Goal: Information Seeking & Learning: Learn about a topic

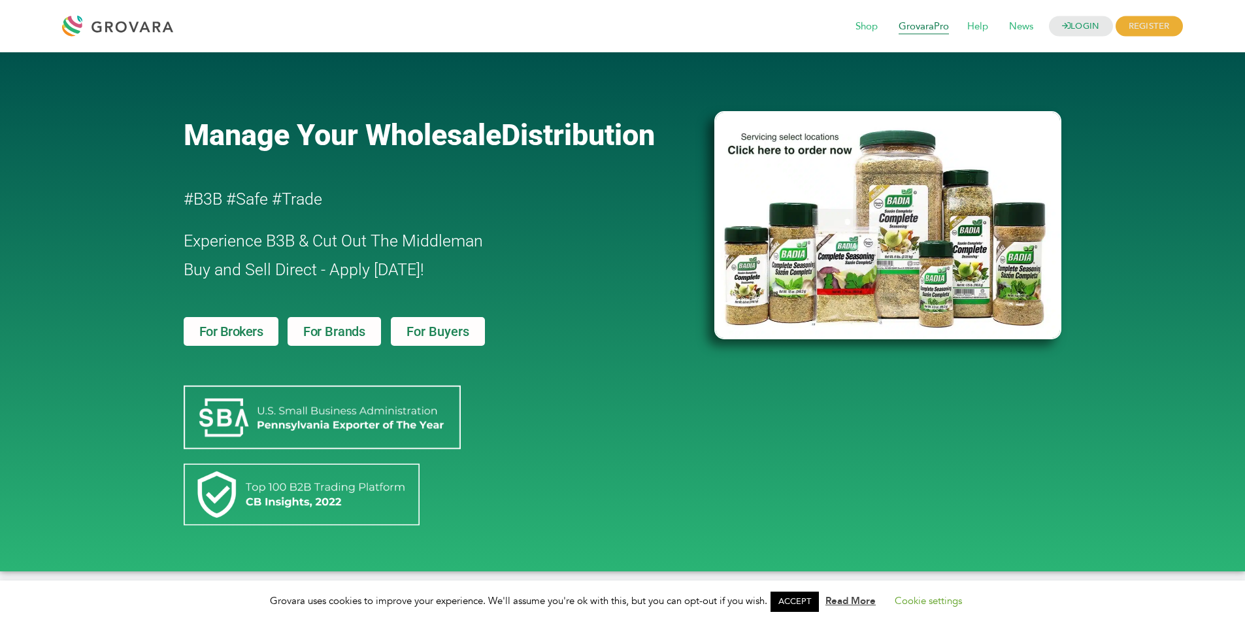
click at [927, 25] on span "GrovaraPro" at bounding box center [923, 26] width 69 height 25
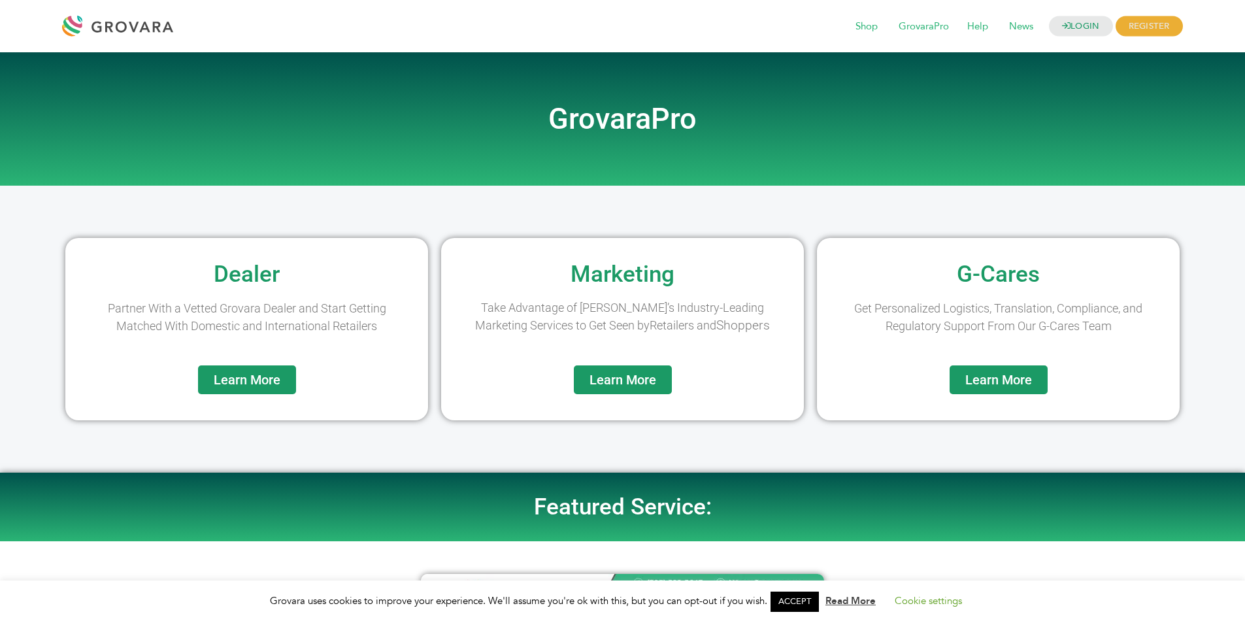
click at [630, 378] on span "Learn More" at bounding box center [622, 379] width 67 height 13
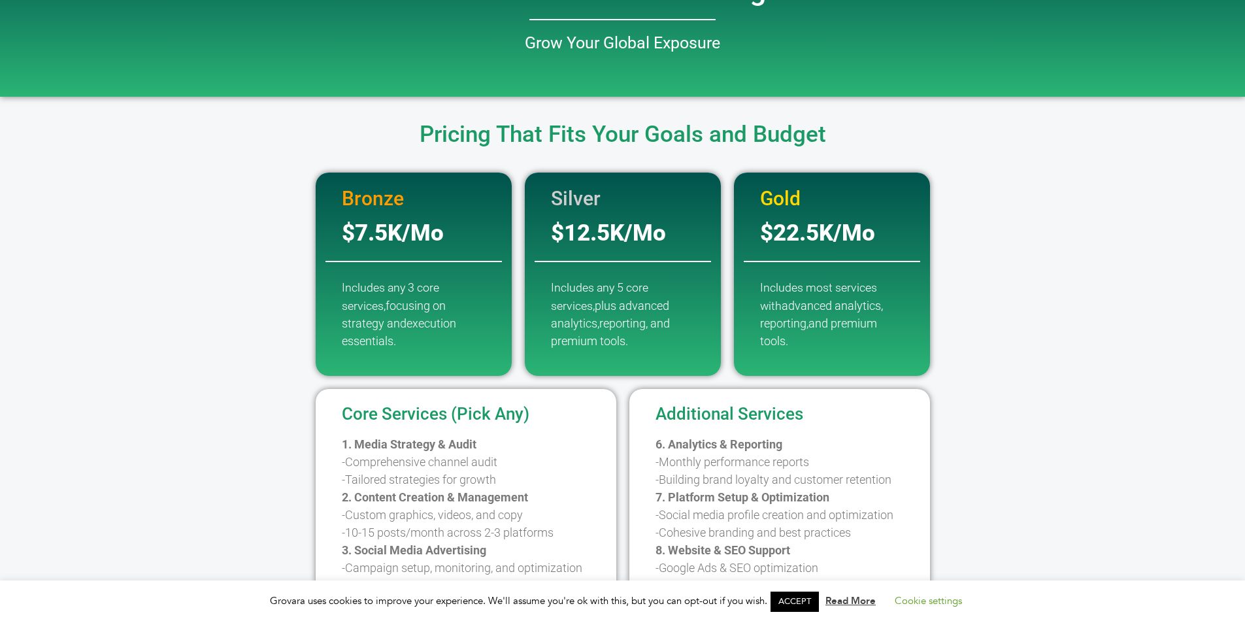
scroll to position [196, 0]
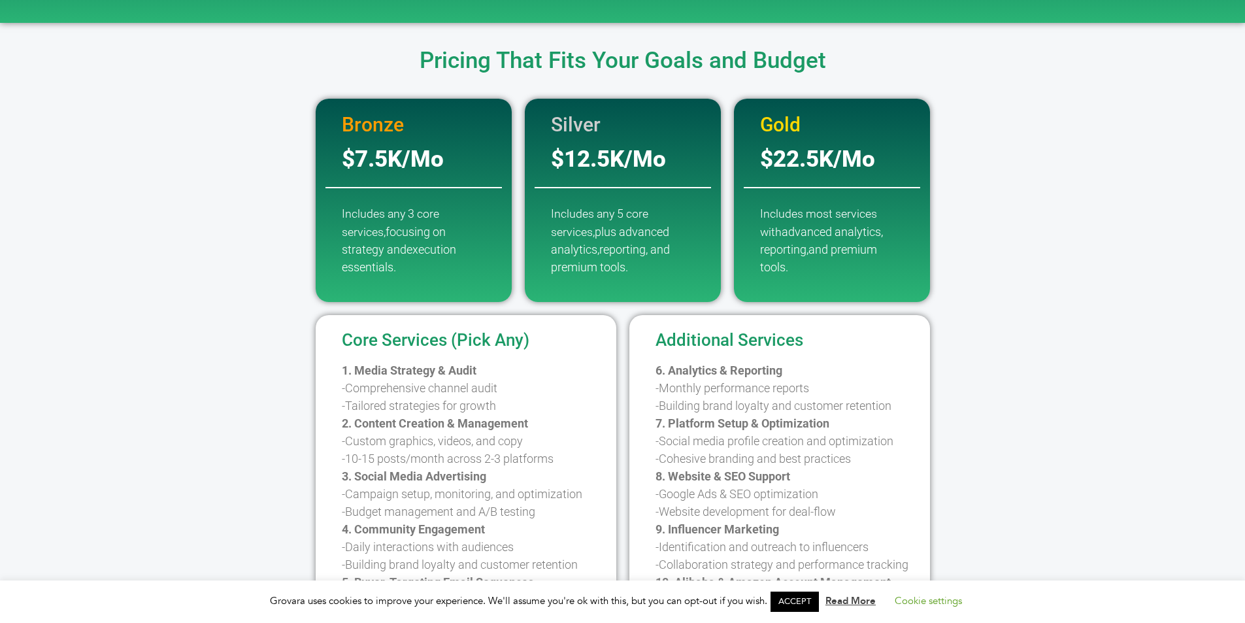
click at [593, 161] on h2 "$12.5K/Mo" at bounding box center [632, 159] width 163 height 23
click at [634, 252] on span "eporting, and premium tools." at bounding box center [610, 257] width 119 height 31
click at [610, 256] on p "Includes any 5 core services, plus advanced analytics,r eporting, and premium t…" at bounding box center [623, 240] width 144 height 71
click at [610, 255] on p "Includes any 5 core services, plus advanced analytics,r eporting, and premium t…" at bounding box center [623, 240] width 144 height 71
click at [884, 219] on p "Includes most services with advanced analytics, reporting, and premium tools." at bounding box center [832, 240] width 144 height 71
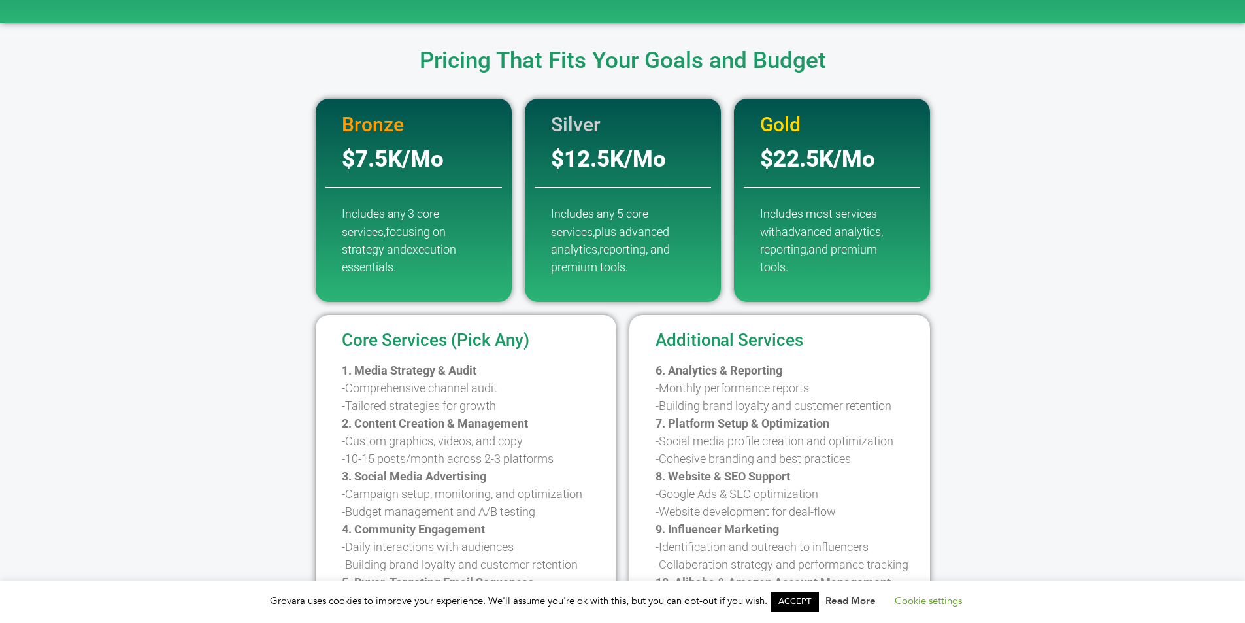
click at [787, 221] on p "Includes most services with advanced analytics, reporting, and premium tools." at bounding box center [832, 240] width 144 height 71
drag, startPoint x: 787, startPoint y: 221, endPoint x: 789, endPoint y: 238, distance: 17.7
click at [789, 221] on p "Includes most services with advanced analytics, reporting, and premium tools." at bounding box center [832, 240] width 144 height 71
click at [789, 261] on p "Includes most services with advanced analytics, reporting, and premium tools." at bounding box center [832, 240] width 144 height 71
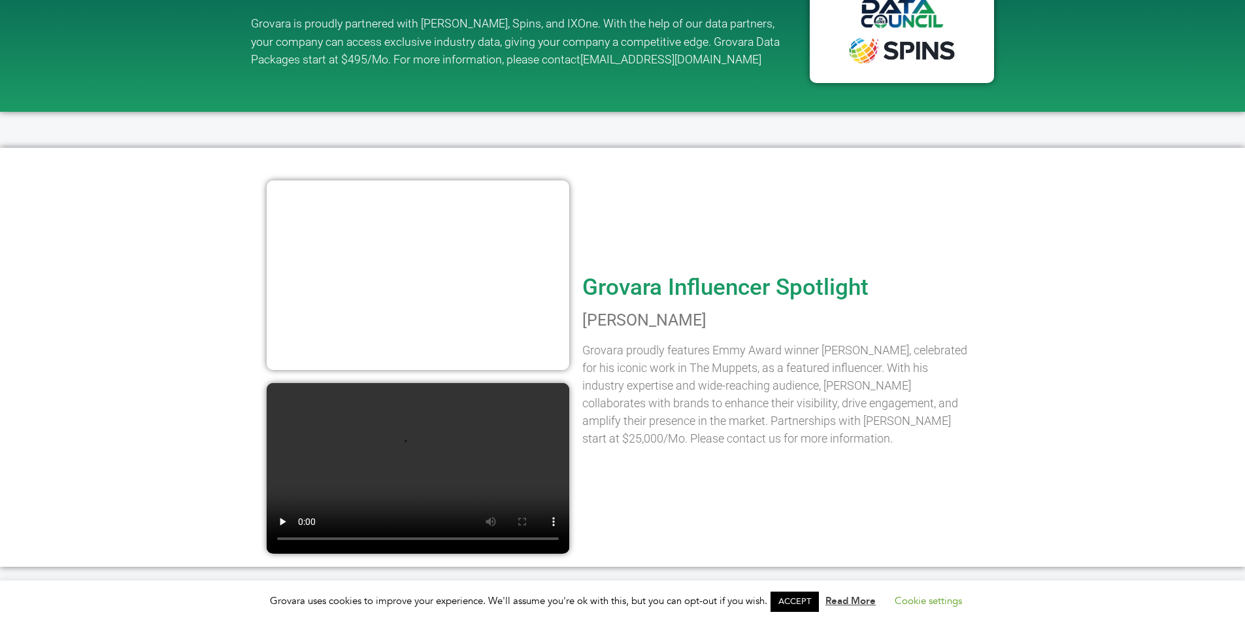
scroll to position [1241, 0]
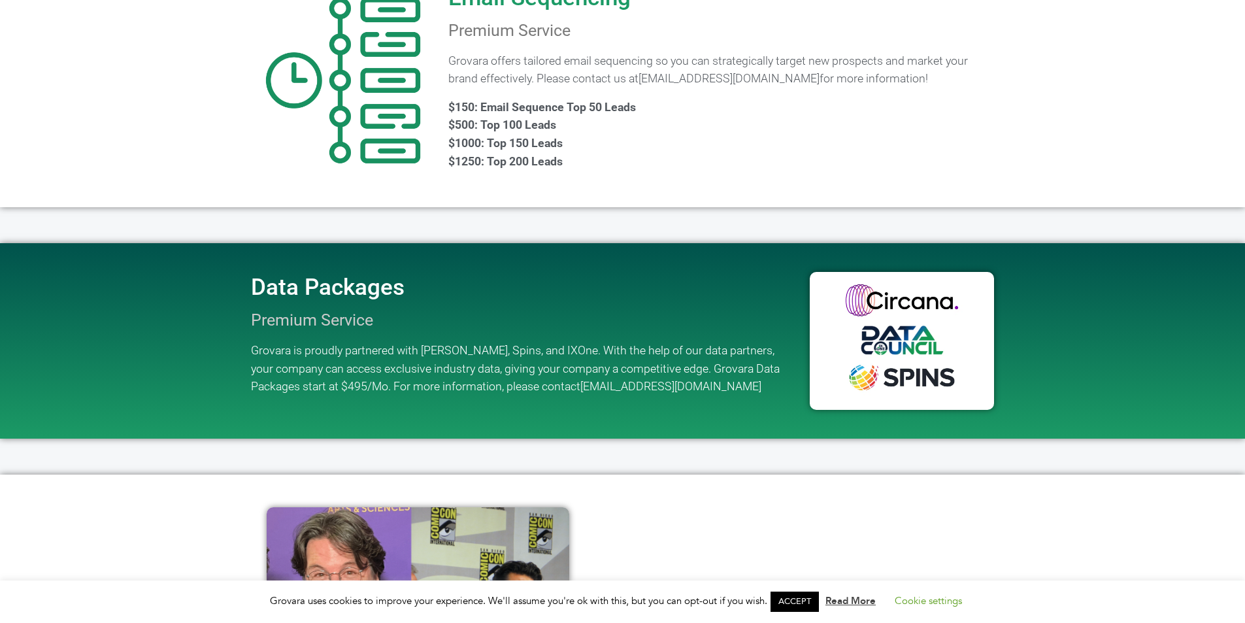
click at [880, 338] on img at bounding box center [902, 341] width 184 height 139
click at [819, 334] on img at bounding box center [902, 341] width 184 height 139
click at [461, 322] on div "Data Packages Premium Service Grovara is proudly partnered with Circana, Spins,…" at bounding box center [523, 341] width 559 height 182
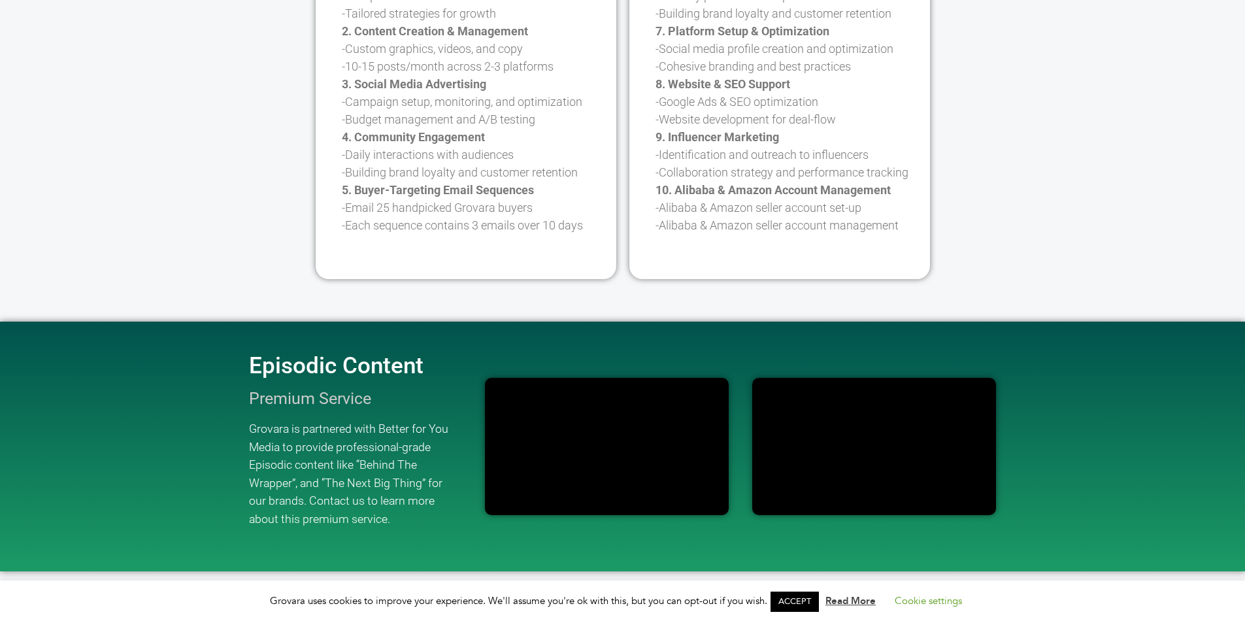
scroll to position [327, 0]
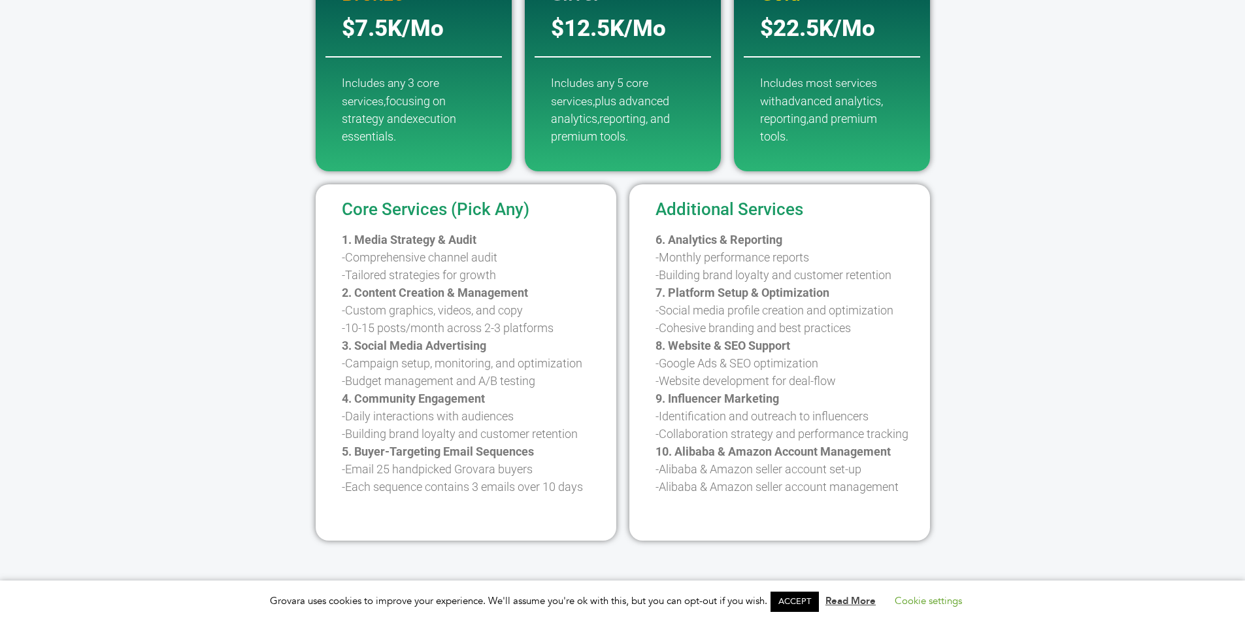
click at [430, 253] on p "1. Media Strategy & Audit -Comprehensive channel audit -Tailored strategies for…" at bounding box center [476, 363] width 268 height 265
click at [428, 252] on p "1. Media Strategy & Audit -Comprehensive channel audit -Tailored strategies for…" at bounding box center [476, 363] width 268 height 265
click at [693, 220] on div "Additional Services 6. Analytics & Reporting -Monthly performance reports -Buil…" at bounding box center [779, 362] width 287 height 356
click at [698, 221] on div "Additional Services 6. Analytics & Reporting -Monthly performance reports -Buil…" at bounding box center [779, 362] width 287 height 356
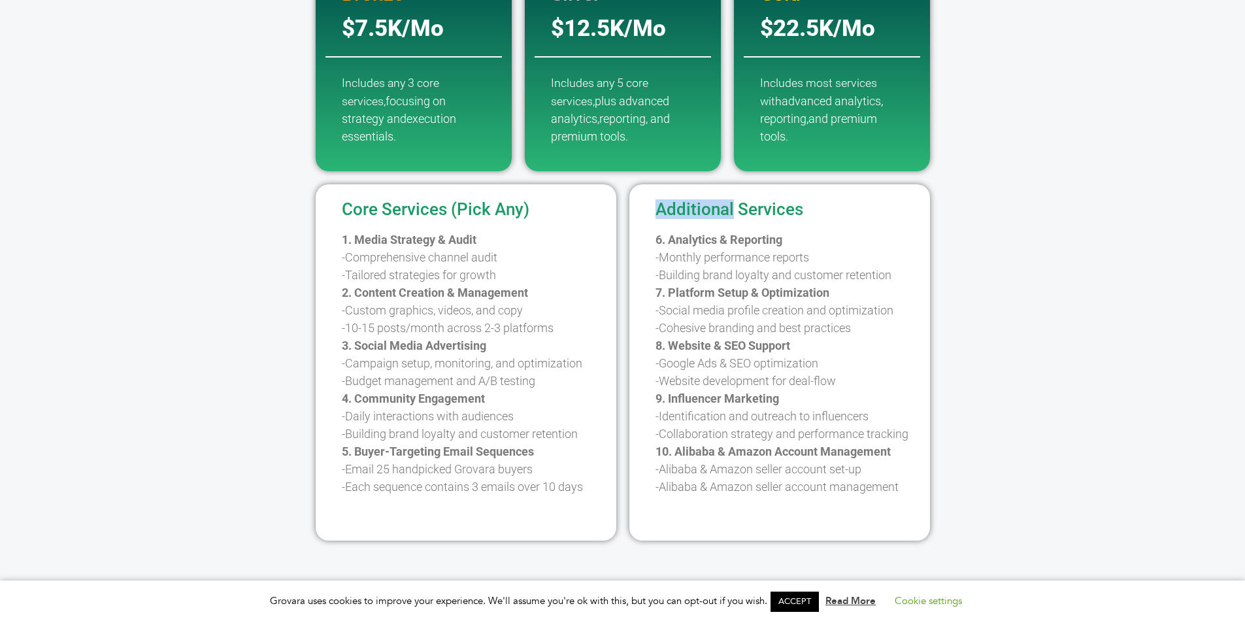
click at [698, 221] on div "Additional Services 6. Analytics & Reporting -Monthly performance reports -Buil…" at bounding box center [779, 362] width 287 height 356
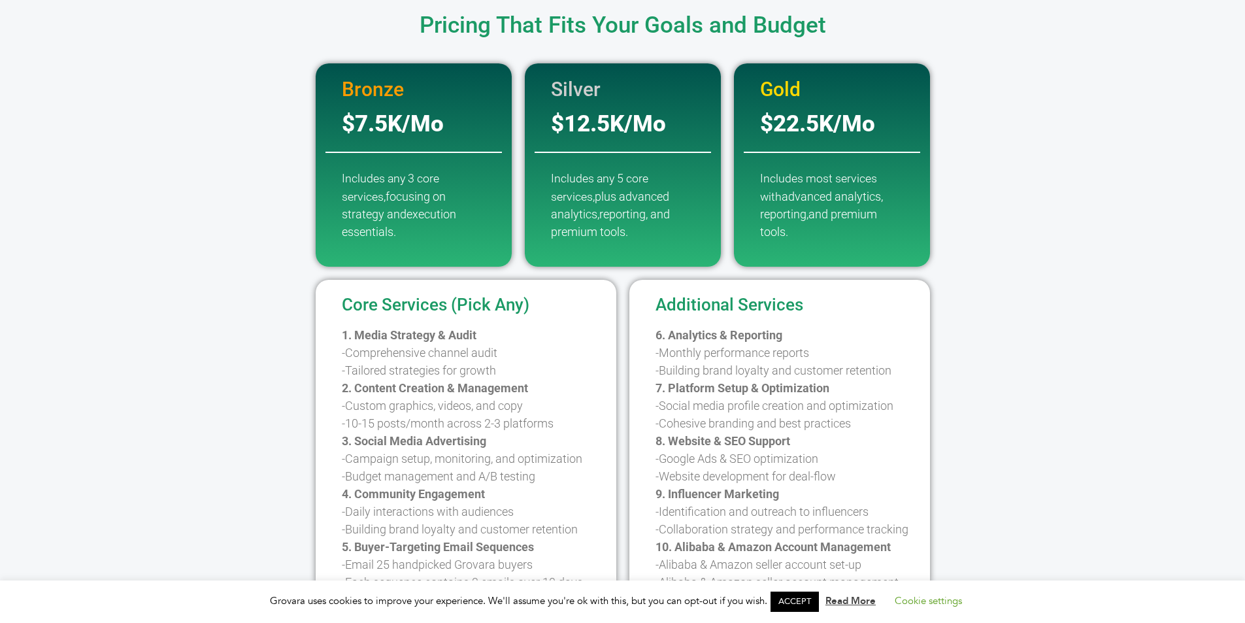
scroll to position [131, 0]
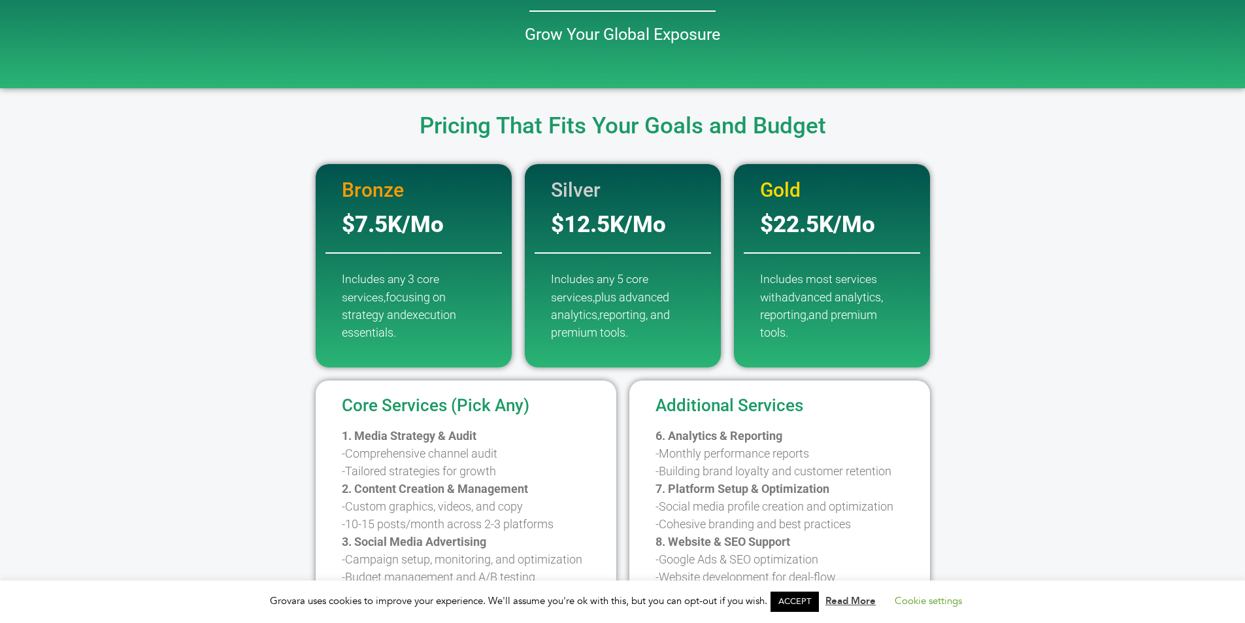
click at [416, 216] on h2 "$7.5K/Mo" at bounding box center [423, 224] width 163 height 23
click at [595, 228] on h2 "$12.5K/Mo" at bounding box center [632, 224] width 163 height 23
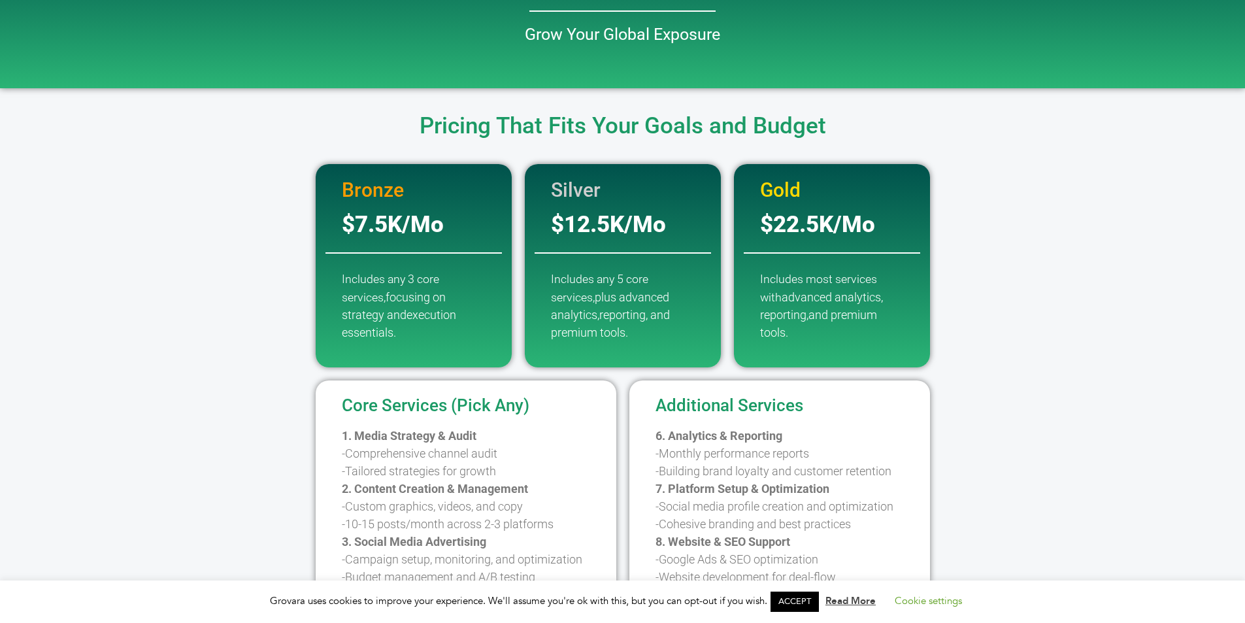
click at [829, 267] on div "Gold $22.5K/Mo Includes most services with advanced analytics, reporting, and p…" at bounding box center [831, 265] width 183 height 203
click at [830, 267] on div "Gold $22.5K/Mo Includes most services with advanced analytics, reporting, and p…" at bounding box center [831, 265] width 183 height 203
click at [645, 301] on span "plus advanced analytics,r" at bounding box center [610, 306] width 118 height 32
click at [646, 301] on span "plus advanced analytics,r" at bounding box center [610, 306] width 118 height 32
click at [770, 314] on span "advanced analytics, reporting," at bounding box center [821, 306] width 123 height 32
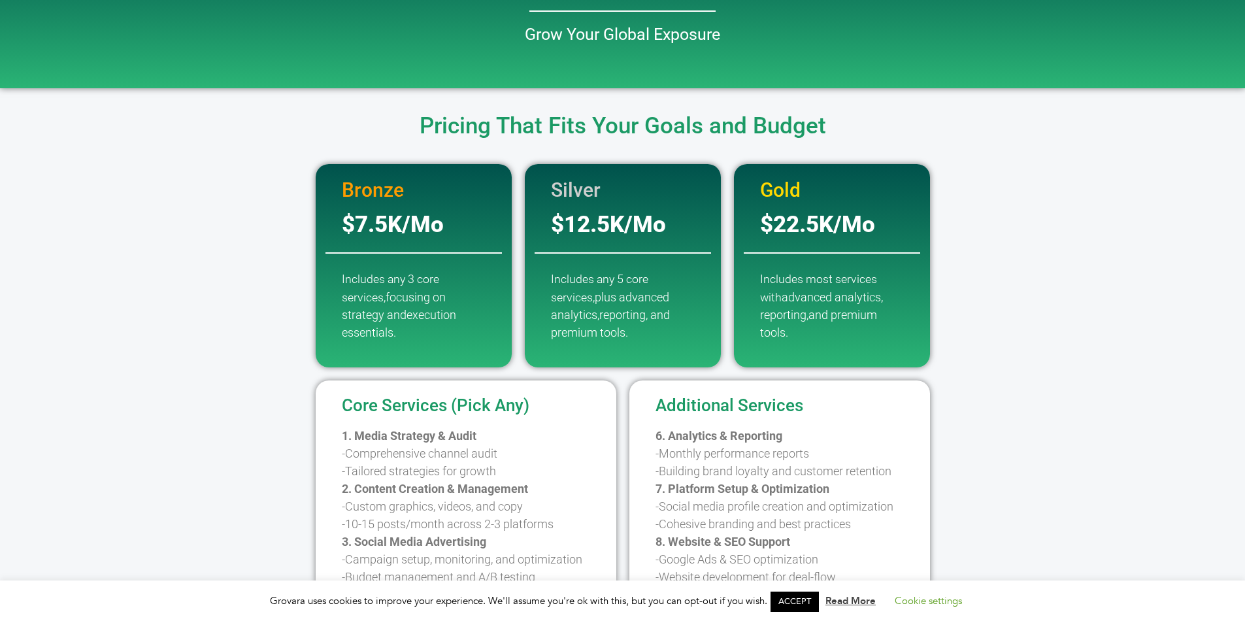
click at [772, 316] on span "advanced analytics, reporting," at bounding box center [821, 306] width 123 height 32
click at [661, 289] on p "Includes any 5 core services, plus advanced analytics,r eporting, and premium t…" at bounding box center [623, 305] width 144 height 71
click at [654, 287] on p "Includes any 5 core services, plus advanced analytics,r eporting, and premium t…" at bounding box center [623, 305] width 144 height 71
click at [333, 280] on div "Includes any 3 core services, focusing on strategy and execution essentials." at bounding box center [413, 315] width 183 height 91
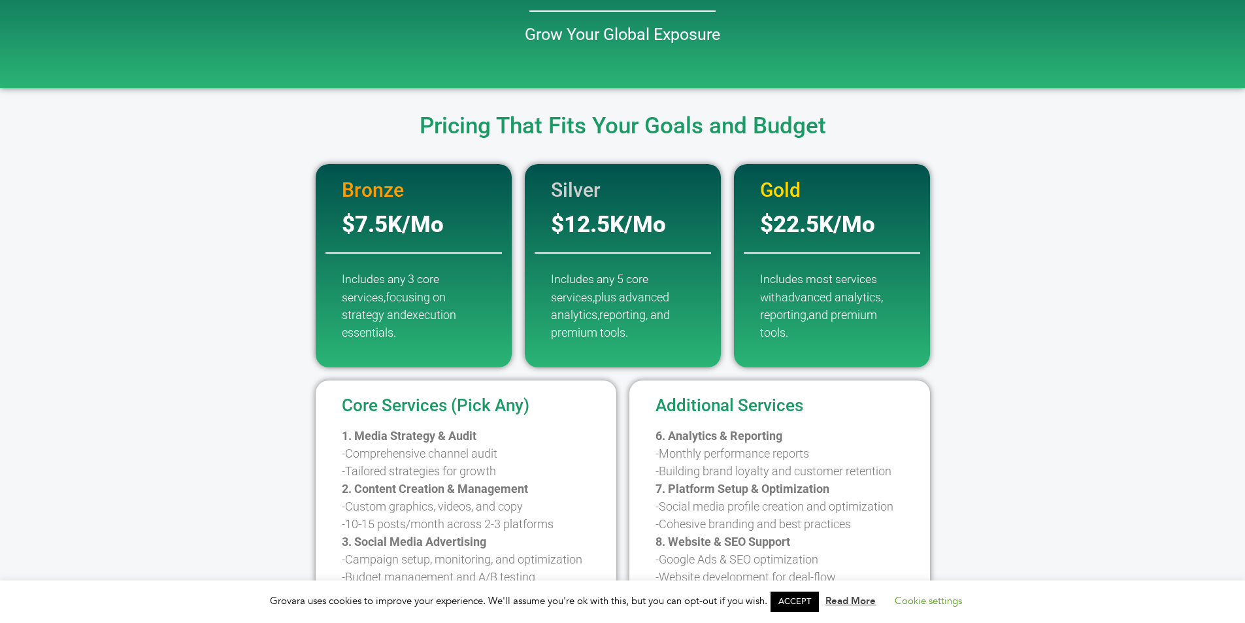
click at [659, 296] on span "plus advanced analytics,r" at bounding box center [610, 306] width 118 height 32
drag, startPoint x: 659, startPoint y: 296, endPoint x: 839, endPoint y: 306, distance: 179.9
click at [661, 296] on span "plus advanced analytics,r" at bounding box center [610, 306] width 118 height 32
click at [897, 303] on p "Includes most services with advanced analytics, reporting, and premium tools." at bounding box center [832, 305] width 144 height 71
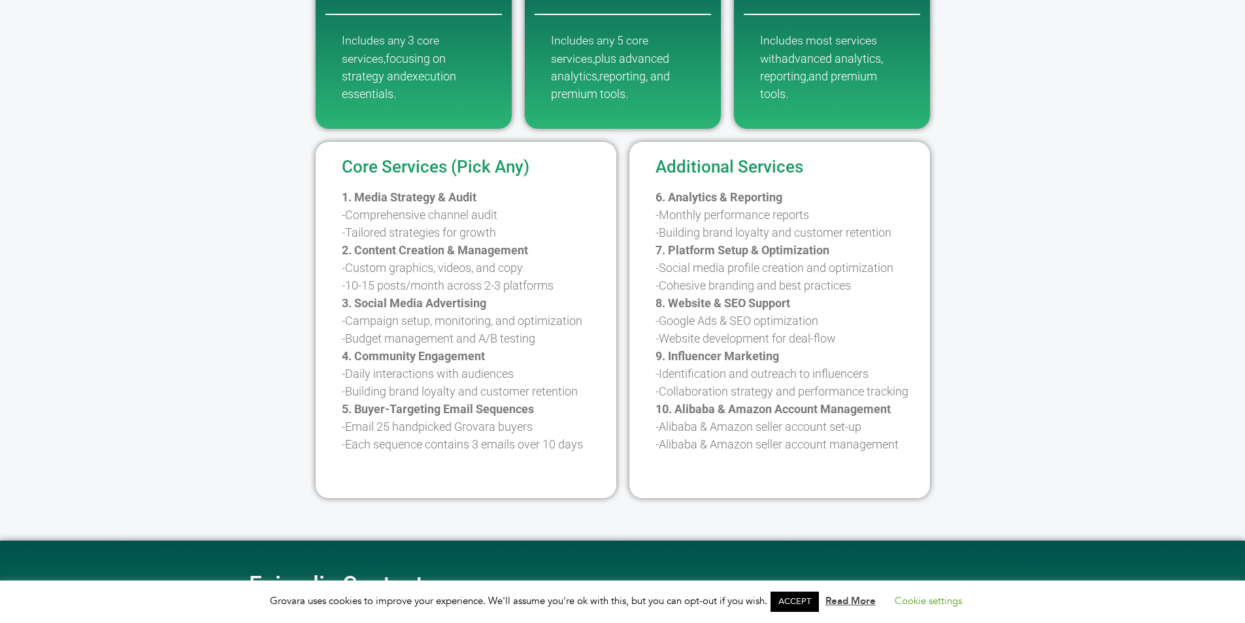
scroll to position [523, 0]
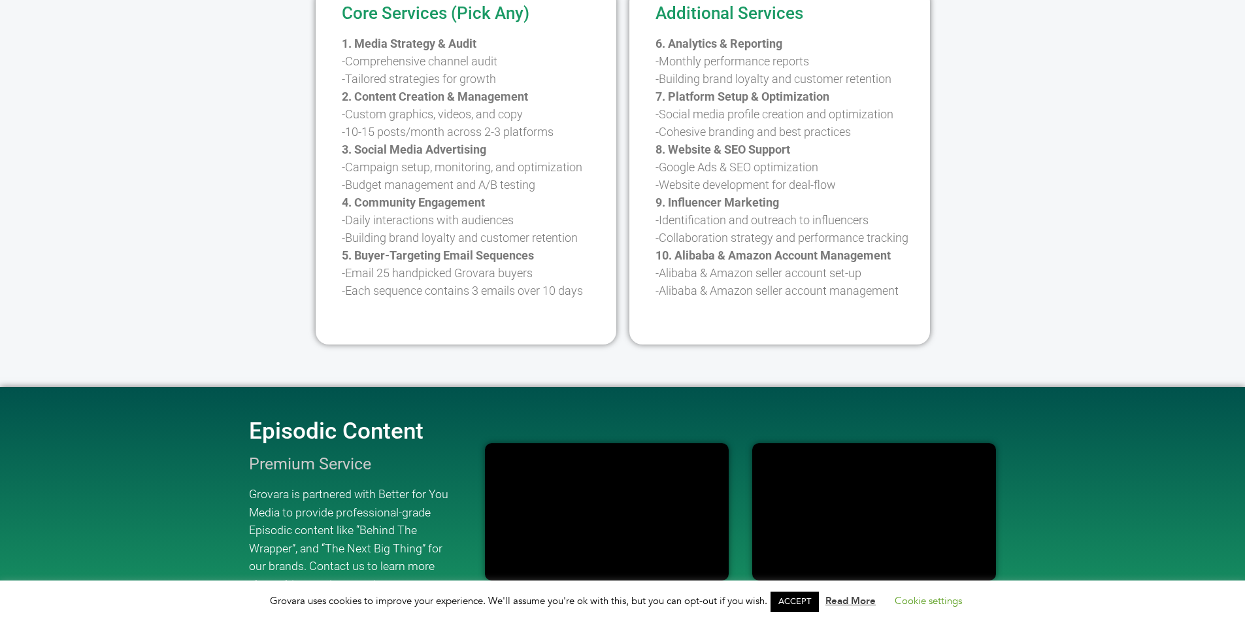
scroll to position [523, 0]
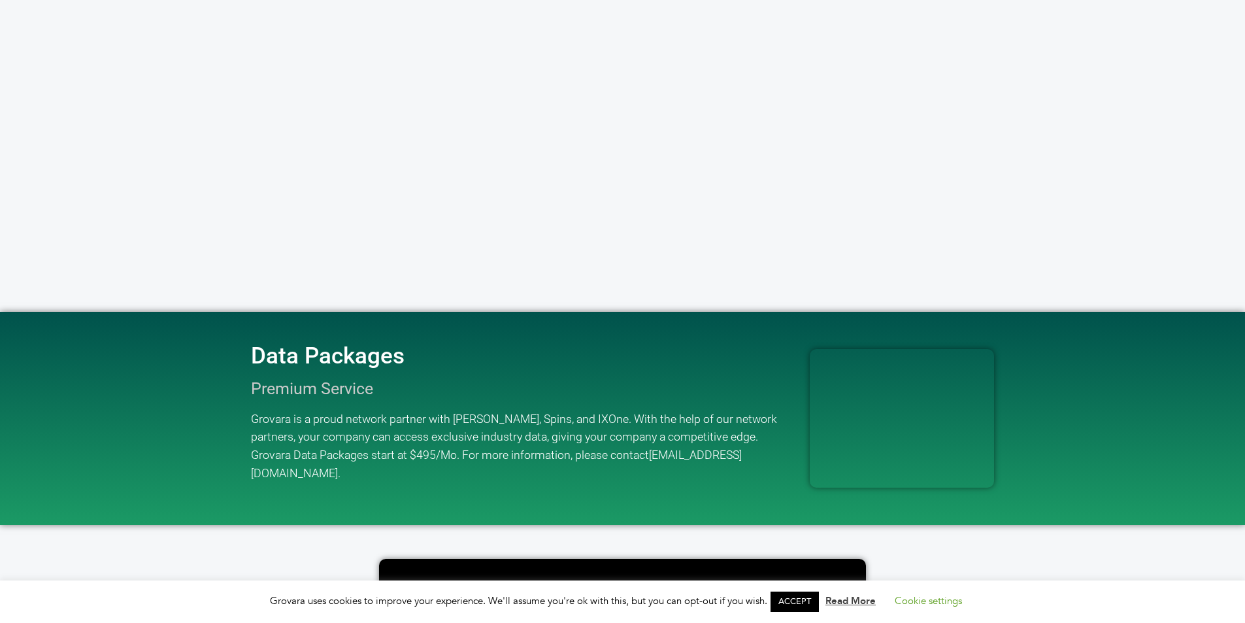
scroll to position [2088, 0]
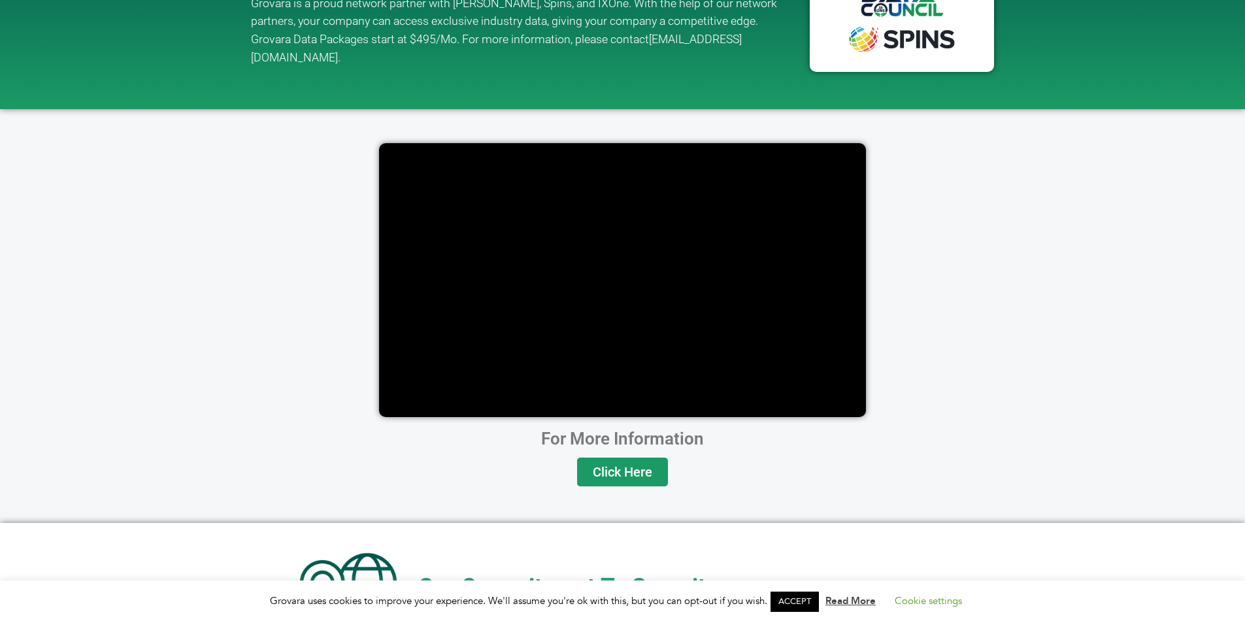
click at [799, 600] on link "ACCEPT" at bounding box center [794, 601] width 48 height 20
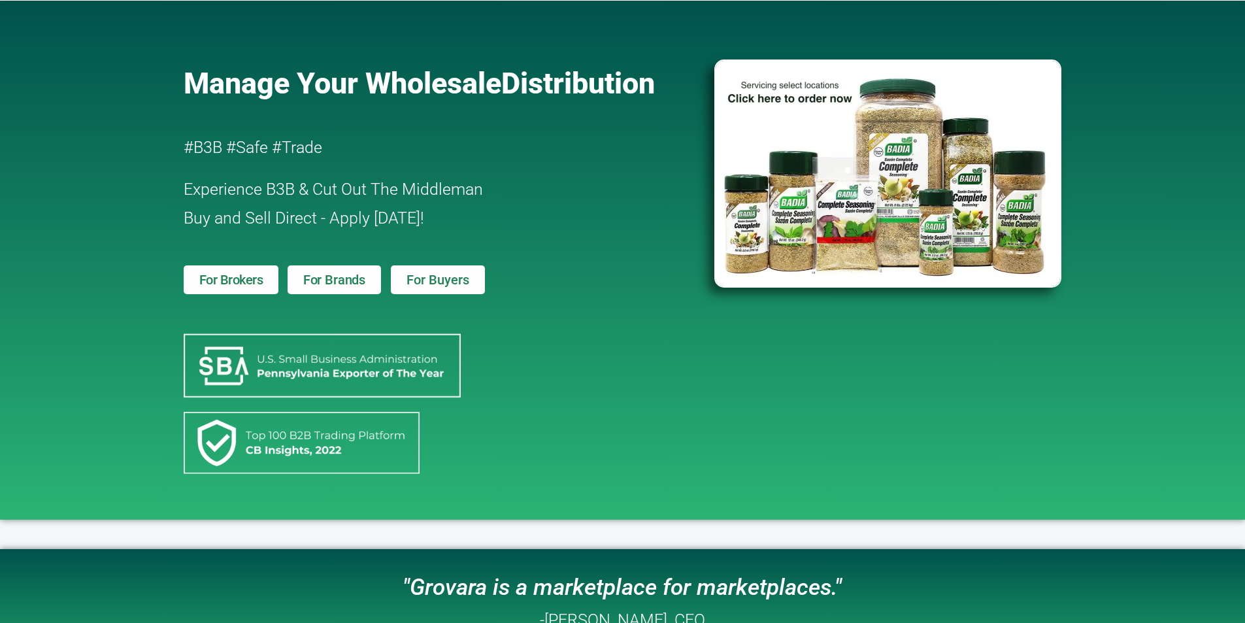
scroll to position [0, 0]
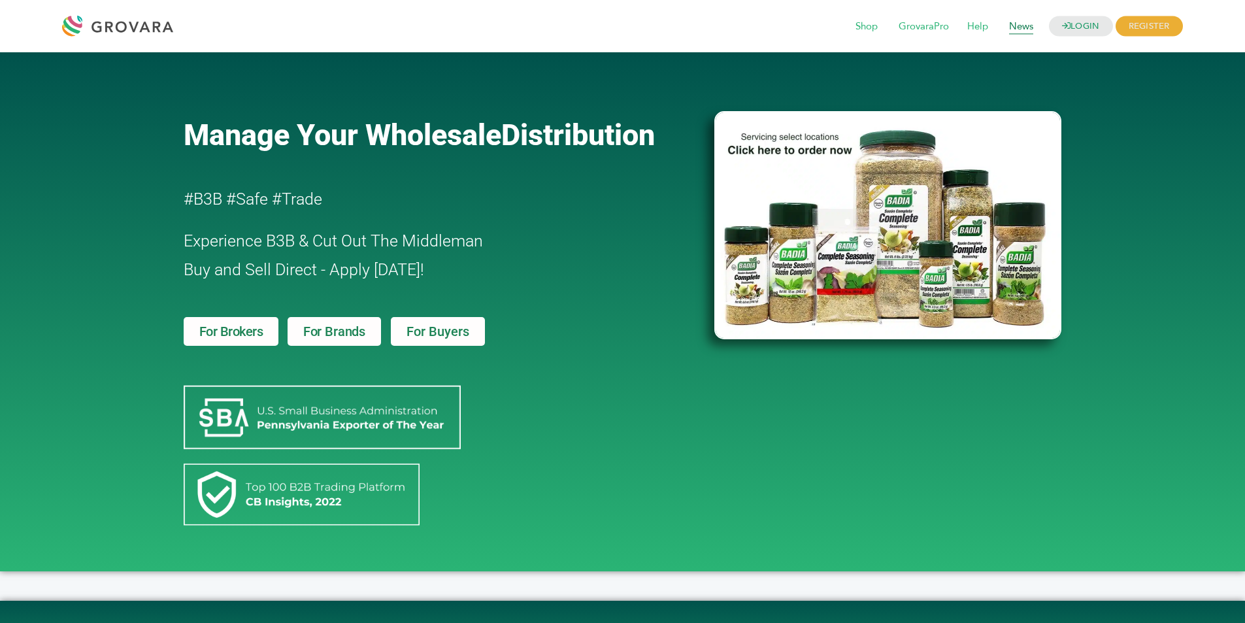
click at [1018, 22] on span "News" at bounding box center [1021, 26] width 42 height 25
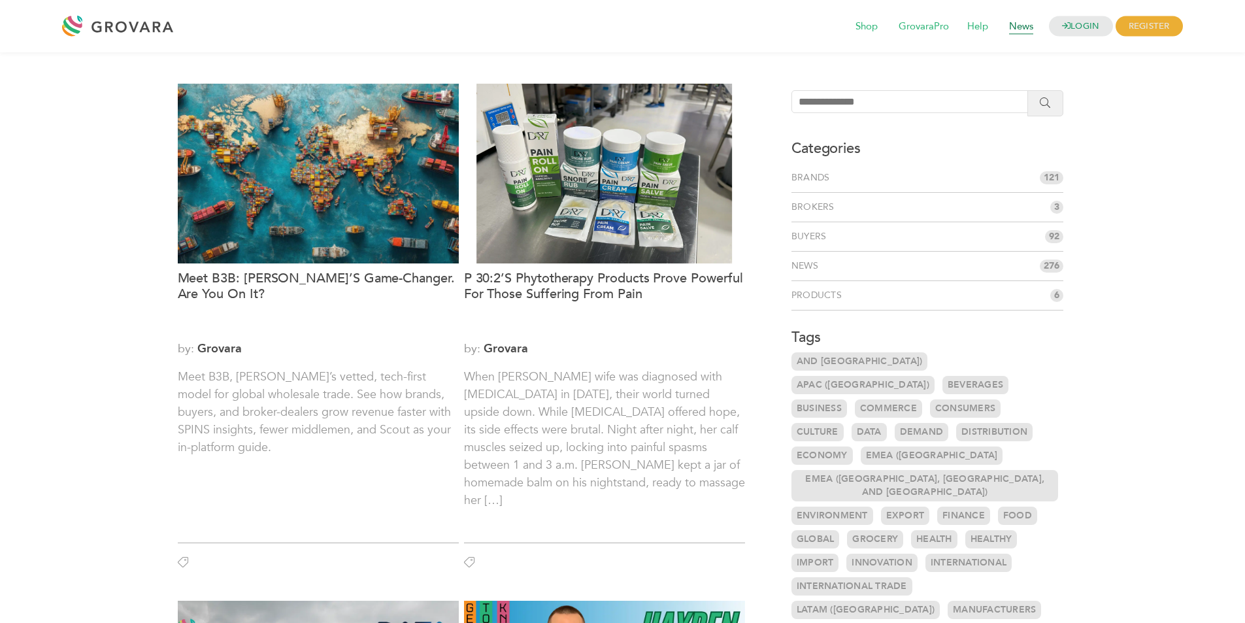
click at [1013, 20] on span "News" at bounding box center [1021, 26] width 42 height 25
click at [972, 32] on span "Help" at bounding box center [977, 26] width 39 height 25
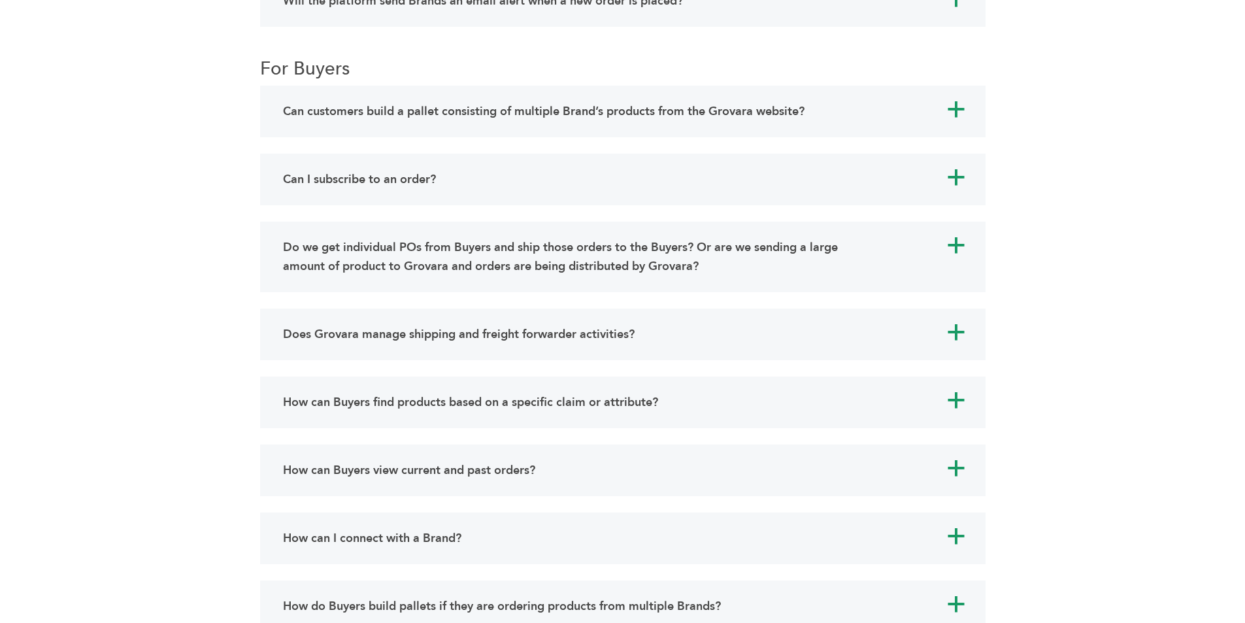
scroll to position [6076, 0]
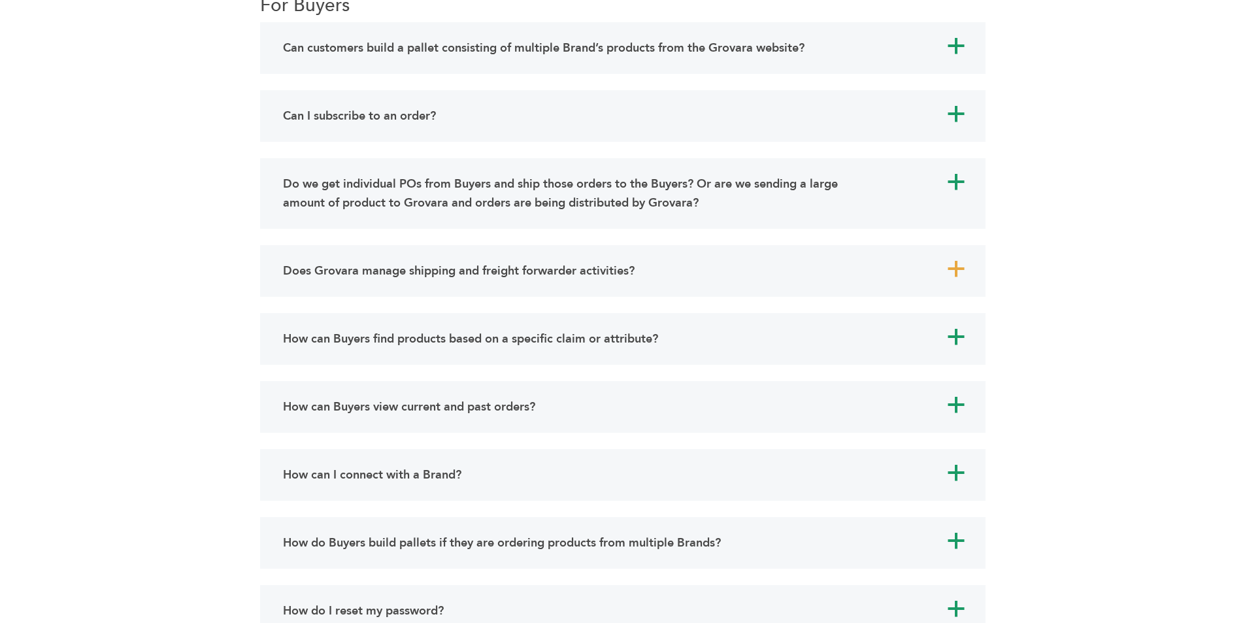
click at [779, 270] on div "Does Grovara manage shipping and freight forwarder activities?" at bounding box center [571, 270] width 583 height 25
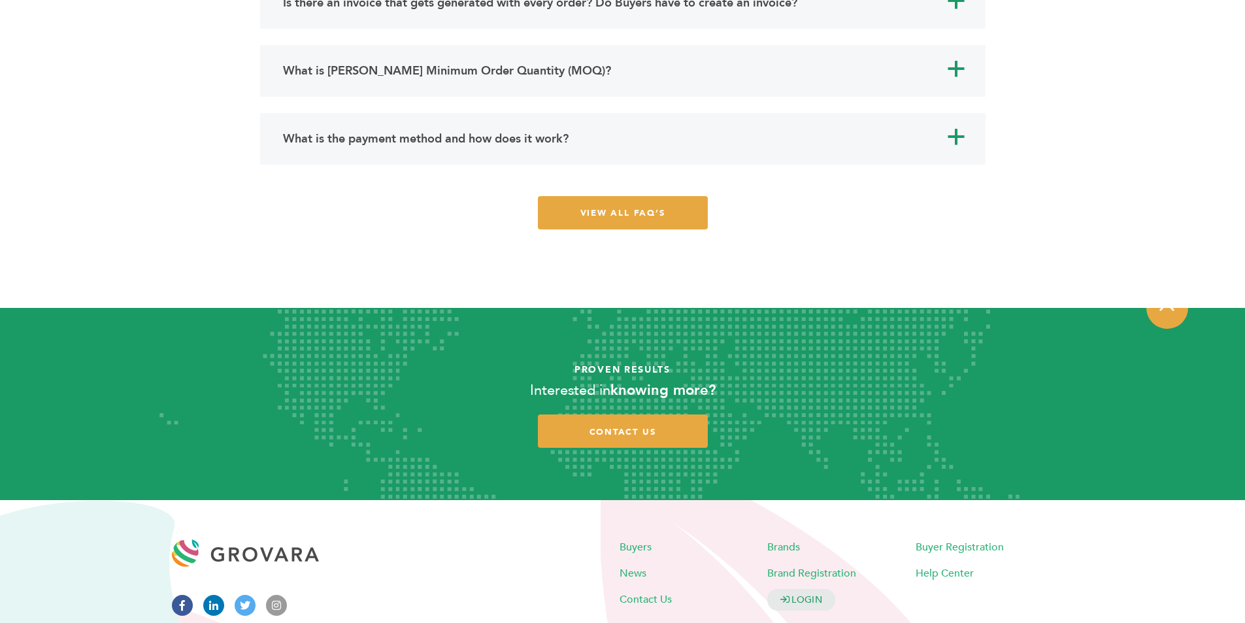
scroll to position [9182, 0]
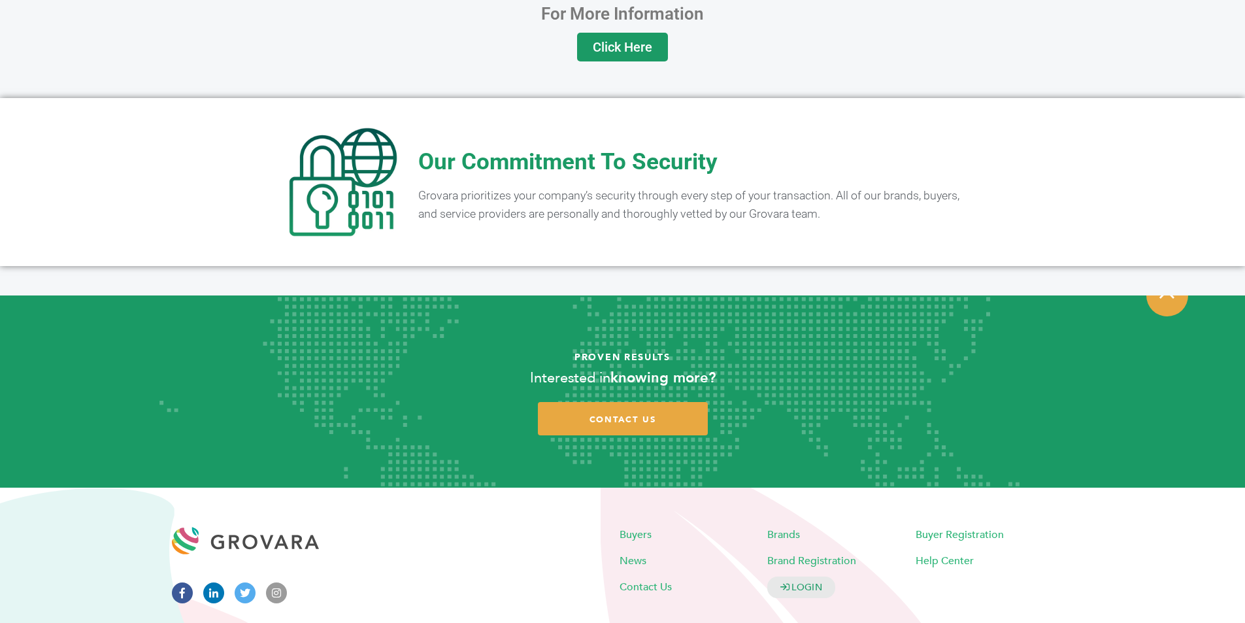
scroll to position [2489, 0]
